Goal: Transaction & Acquisition: Obtain resource

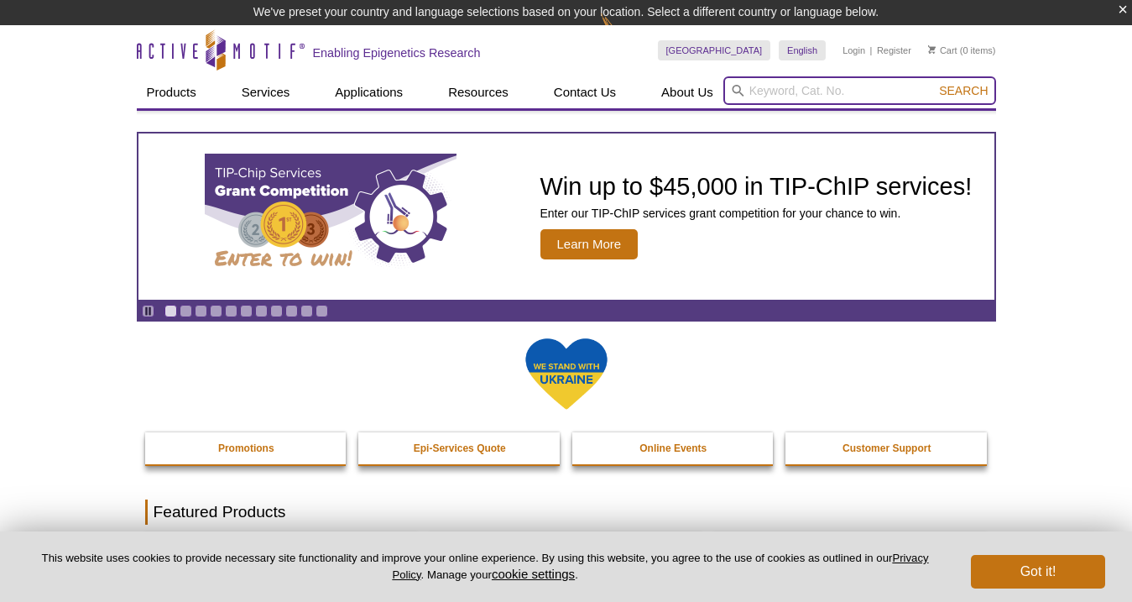
click at [845, 94] on input "search" at bounding box center [860, 90] width 273 height 29
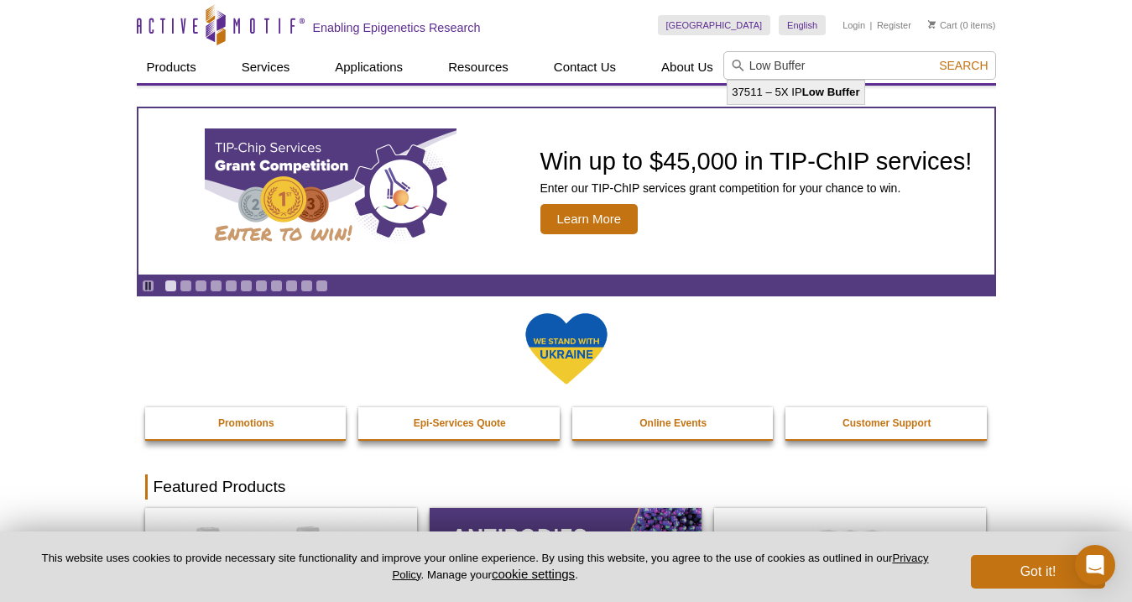
click at [823, 90] on strong "Low Buffer" at bounding box center [832, 92] width 58 height 13
type input "37511 – 5X IP Low Buffer"
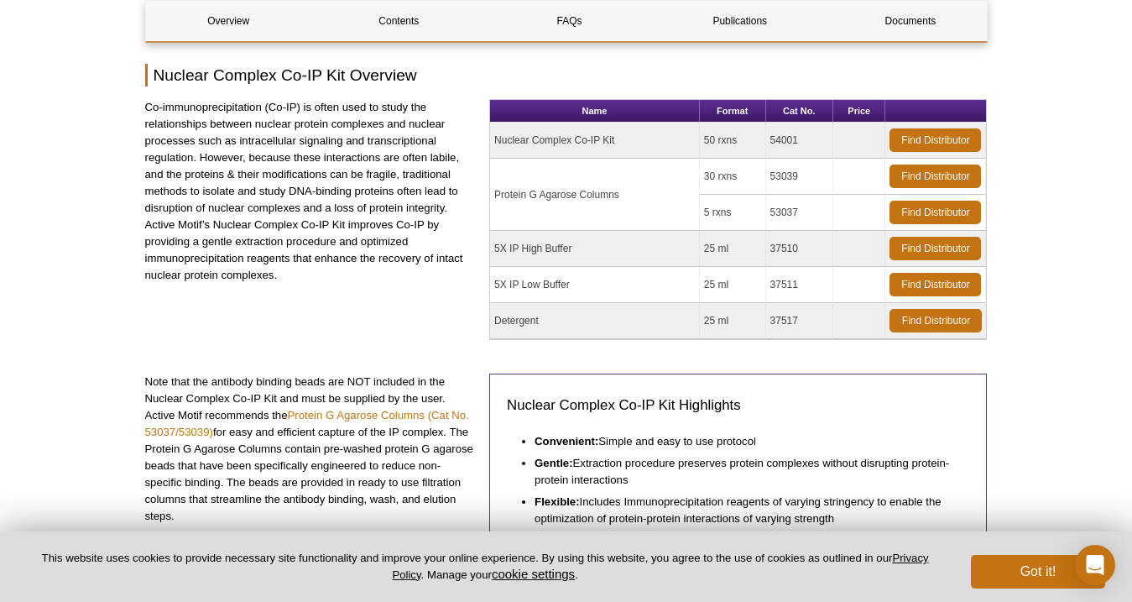
scroll to position [197, 0]
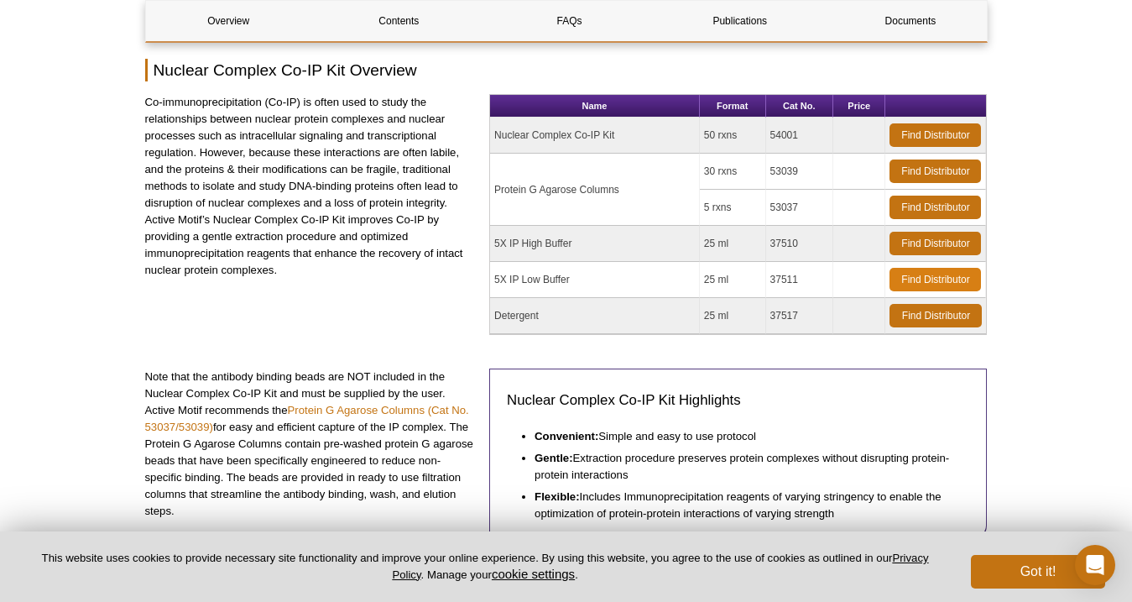
click at [922, 274] on link "Find Distributor" at bounding box center [935, 280] width 91 height 24
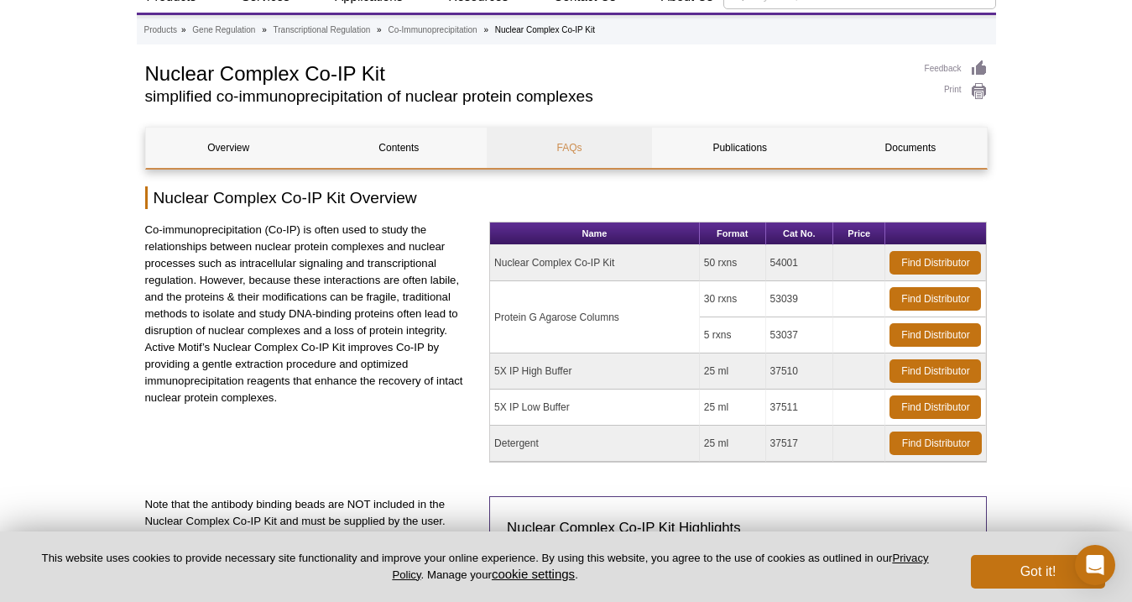
scroll to position [79, 0]
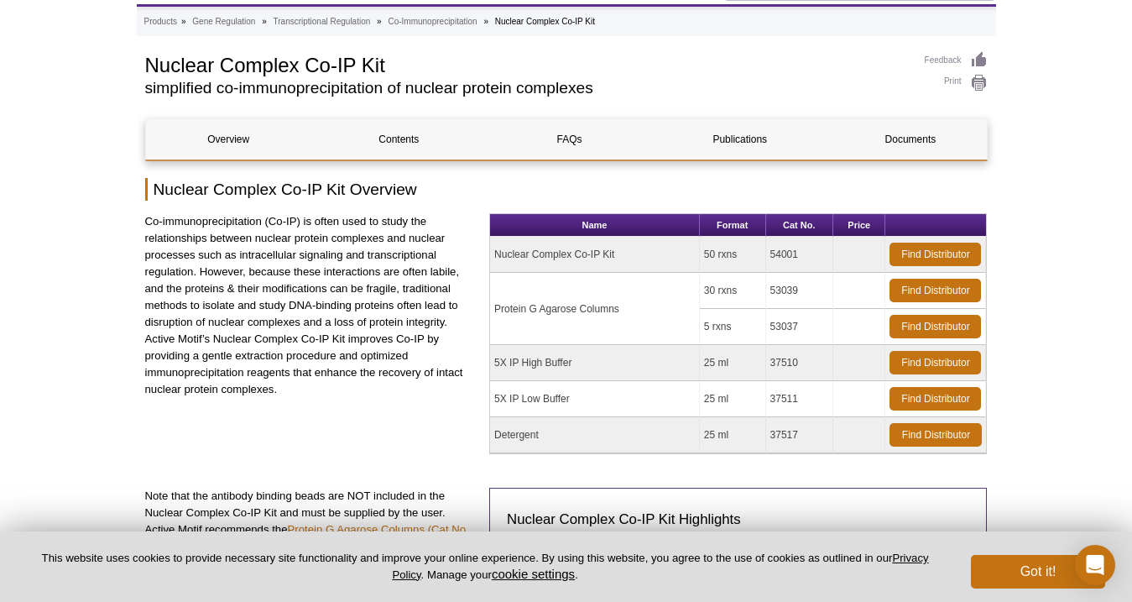
drag, startPoint x: 624, startPoint y: 366, endPoint x: 497, endPoint y: 364, distance: 126.8
click at [497, 364] on td "5X IP High Buffer" at bounding box center [595, 363] width 210 height 36
copy td "5X IP High Buffer"
drag, startPoint x: 811, startPoint y: 362, endPoint x: 769, endPoint y: 363, distance: 42.0
click at [769, 363] on td "37510" at bounding box center [800, 363] width 68 height 36
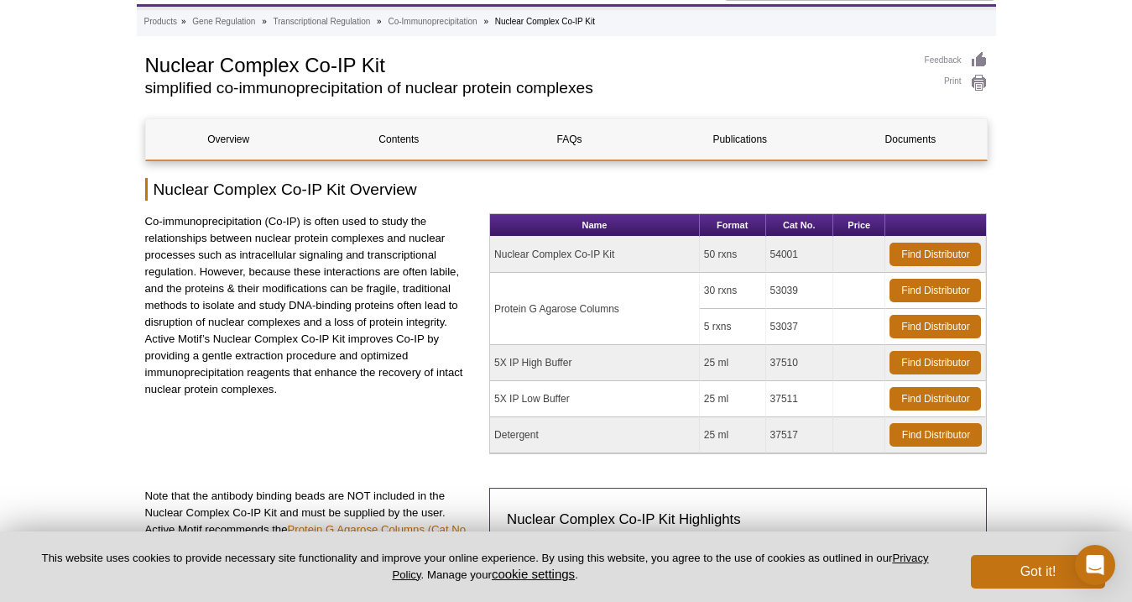
copy td "37510"
drag, startPoint x: 796, startPoint y: 402, endPoint x: 770, endPoint y: 401, distance: 26.0
click at [770, 401] on td "37511" at bounding box center [800, 399] width 68 height 36
copy td "37511"
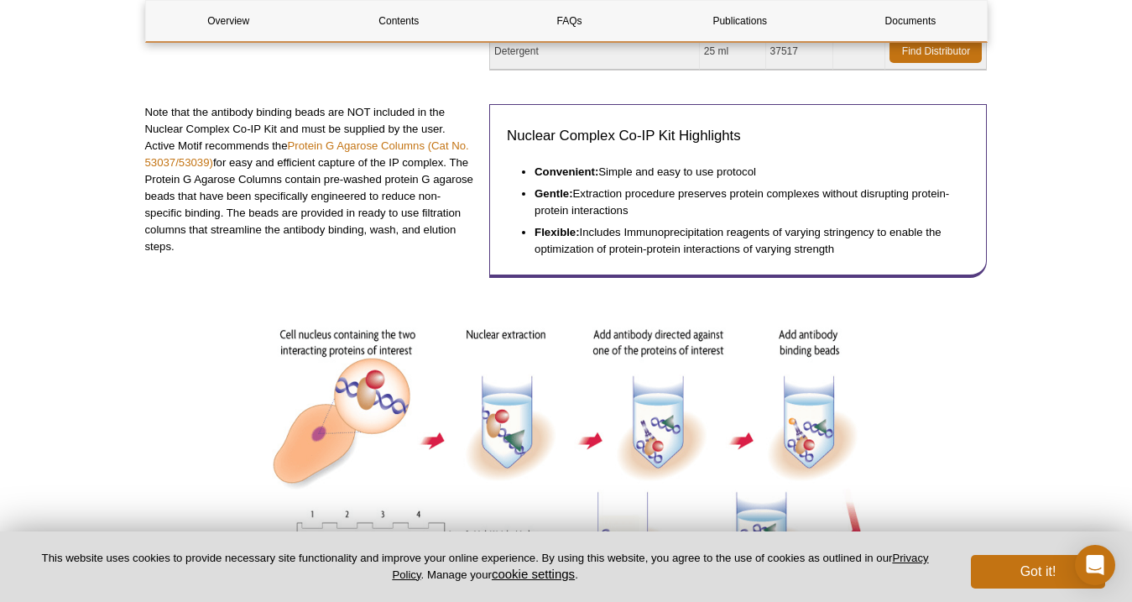
scroll to position [469, 0]
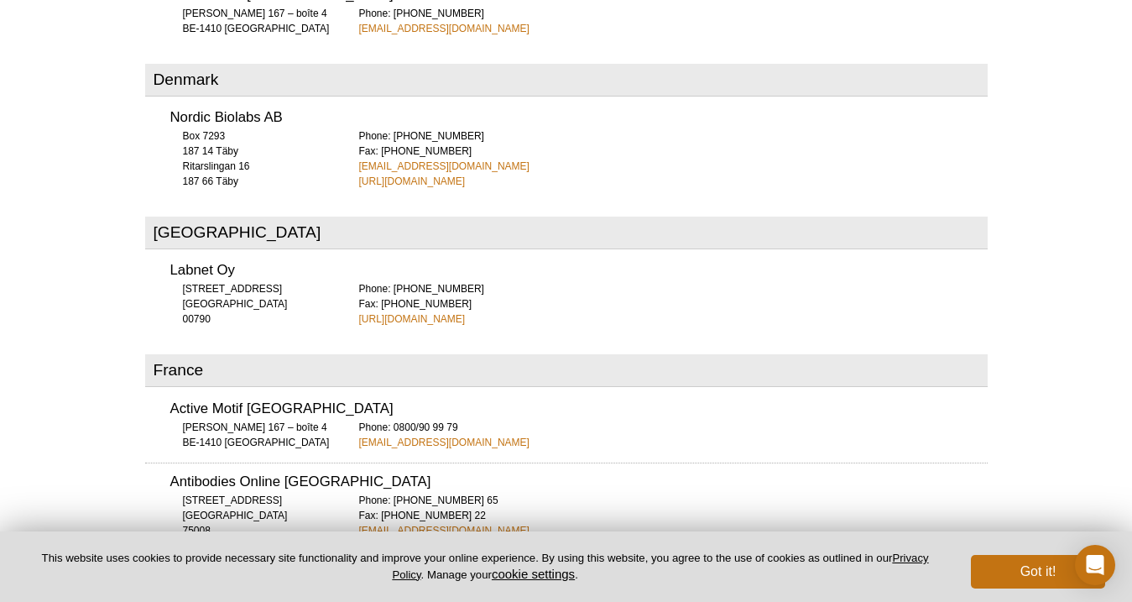
scroll to position [1793, 0]
